Goal: Book appointment/travel/reservation

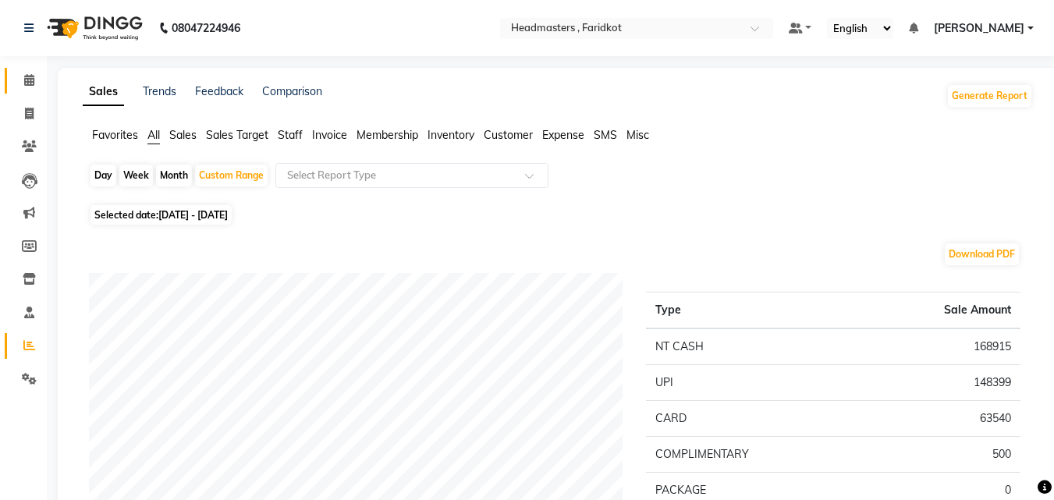
click at [21, 70] on link "Calendar" at bounding box center [23, 81] width 37 height 26
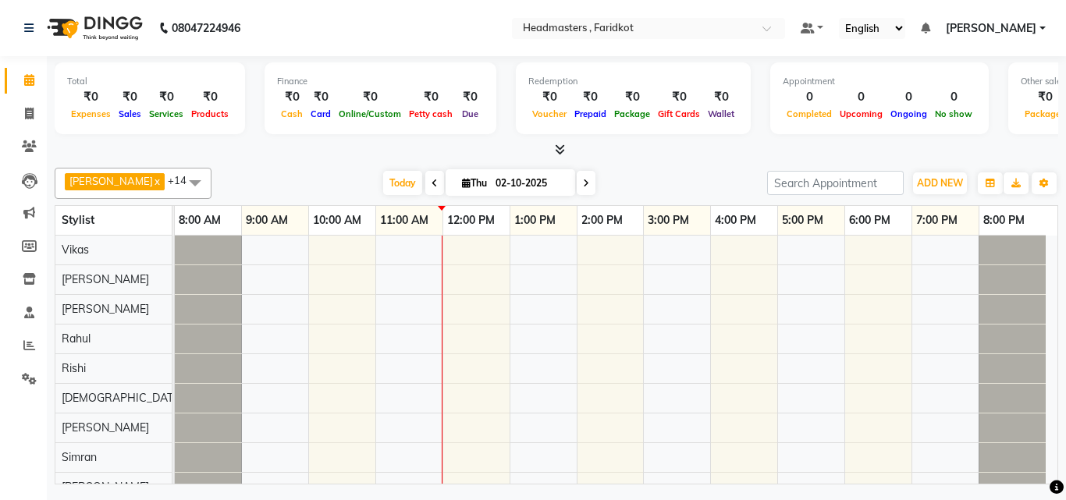
click at [416, 309] on div at bounding box center [616, 458] width 882 height 444
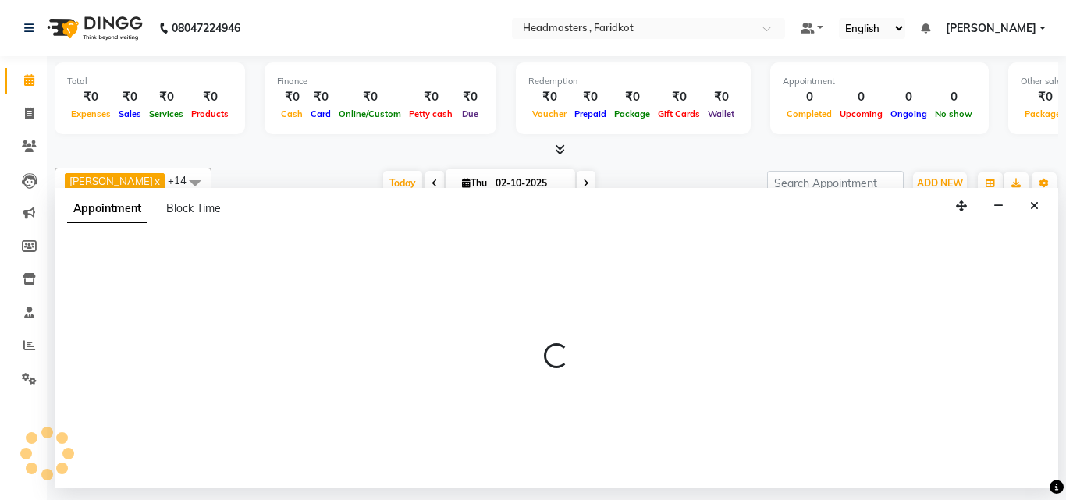
select select "71454"
select select "660"
select select "tentative"
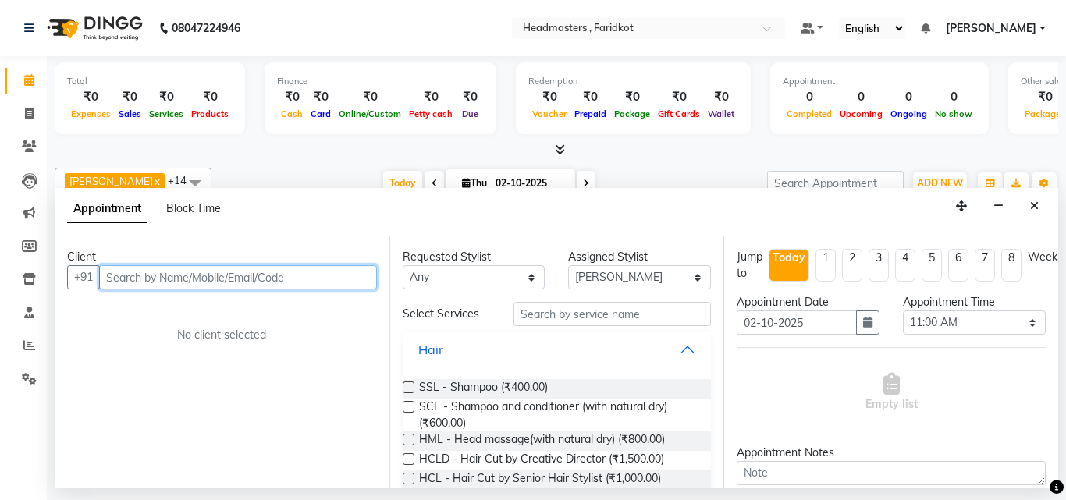
click at [222, 282] on input "text" at bounding box center [238, 277] width 278 height 24
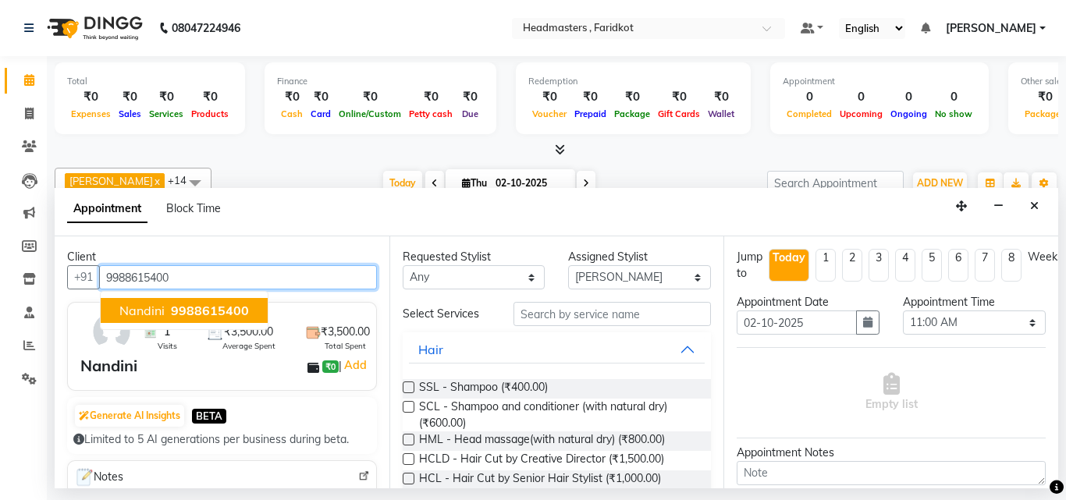
click at [189, 318] on span "9988615400" at bounding box center [210, 311] width 78 height 16
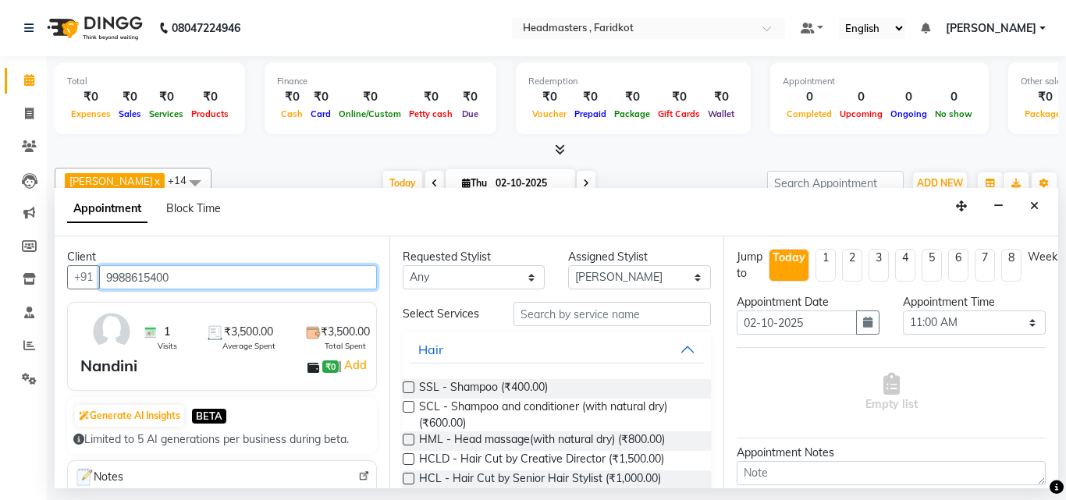
type input "9988615400"
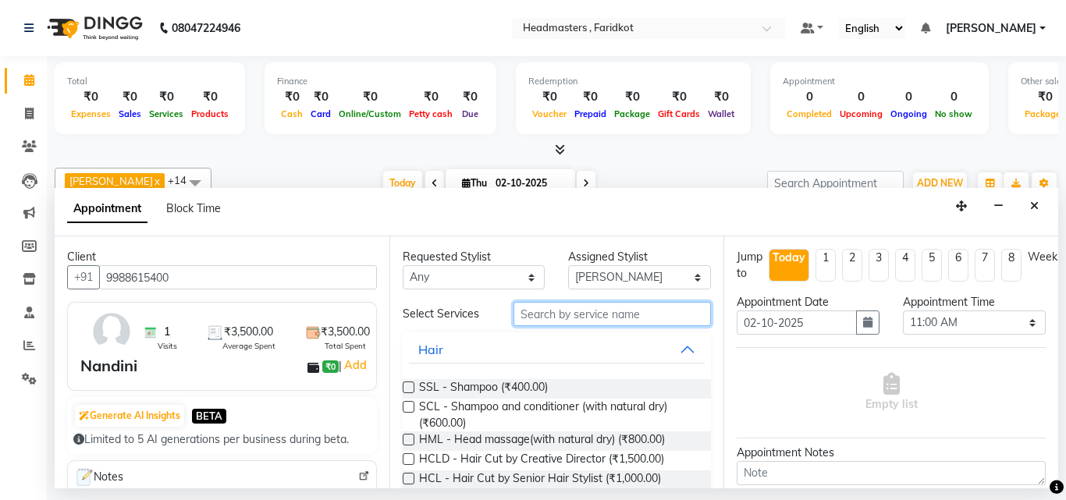
click at [641, 323] on input "text" at bounding box center [612, 314] width 198 height 24
